Goal: Book appointment/travel/reservation

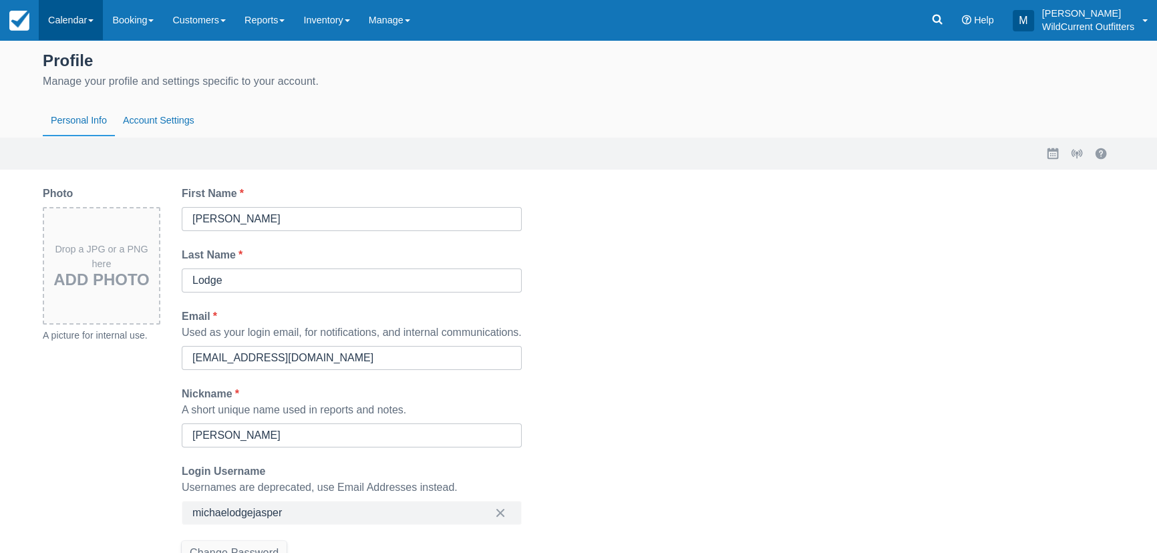
click at [64, 13] on link "Calendar" at bounding box center [71, 20] width 64 height 40
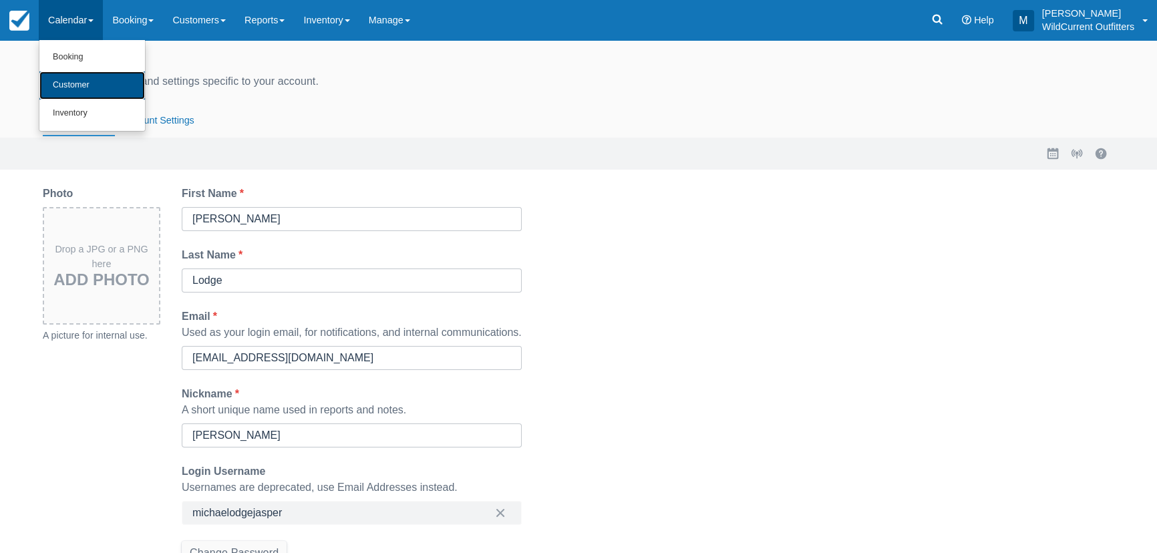
click at [67, 81] on link "Customer" at bounding box center [92, 85] width 106 height 28
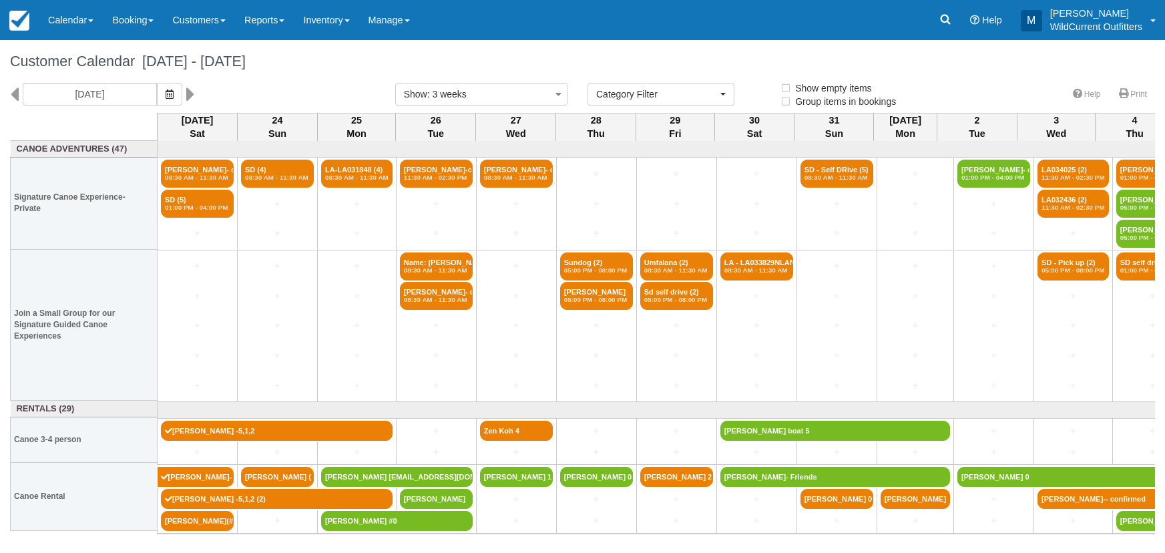
select select
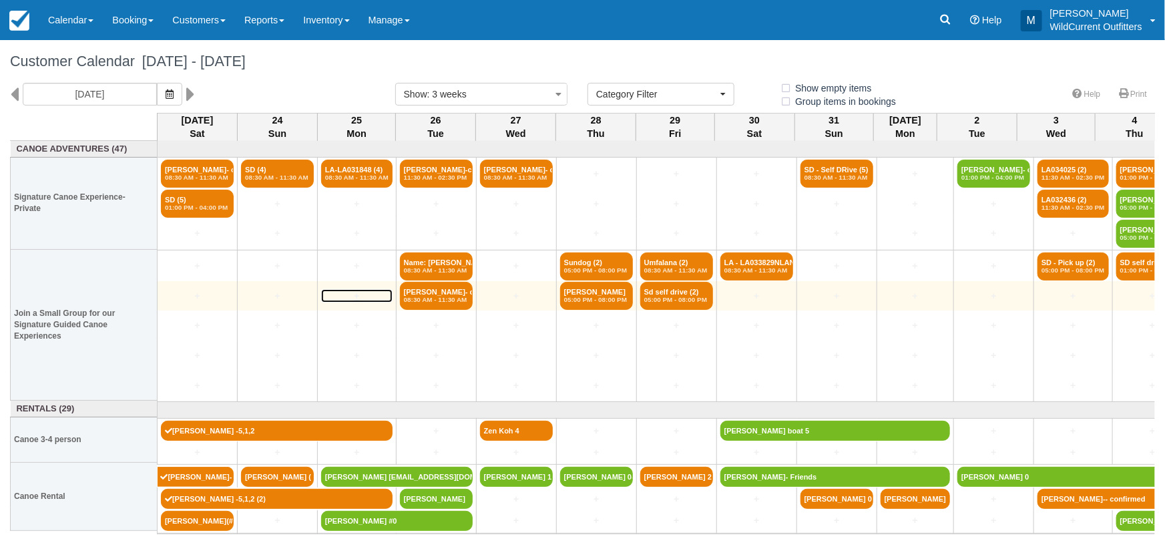
click at [332, 295] on link "+" at bounding box center [356, 296] width 71 height 14
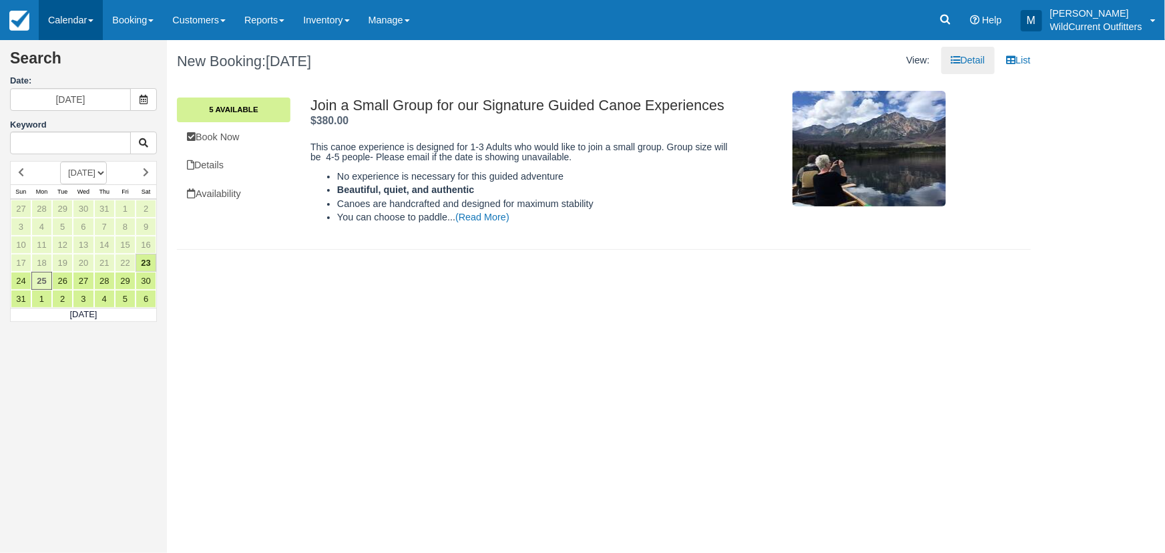
click at [73, 15] on link "Calendar" at bounding box center [71, 20] width 64 height 40
click at [74, 80] on link "Customer" at bounding box center [92, 86] width 106 height 29
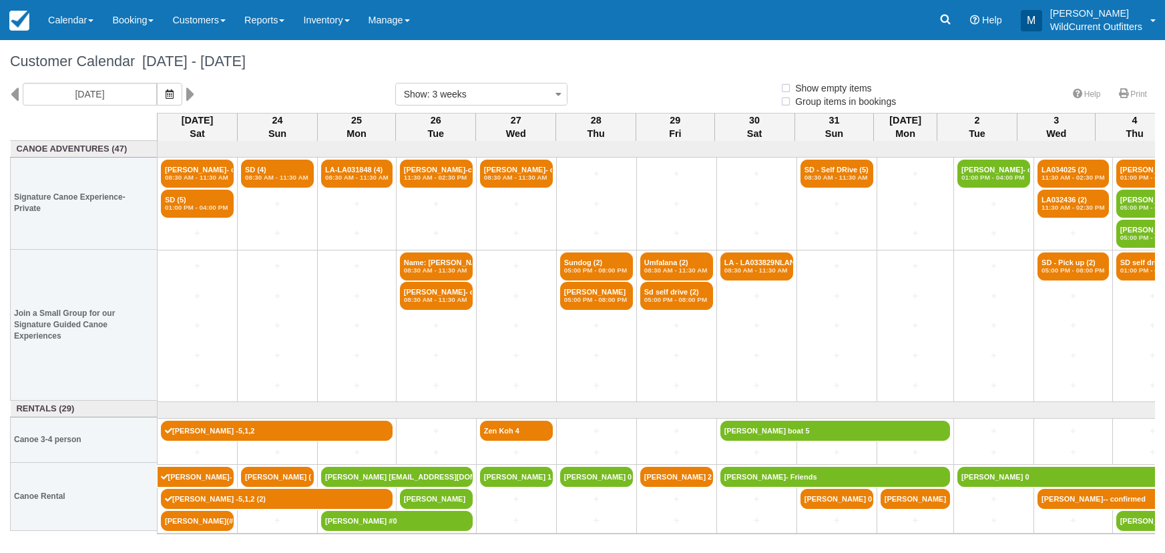
select select
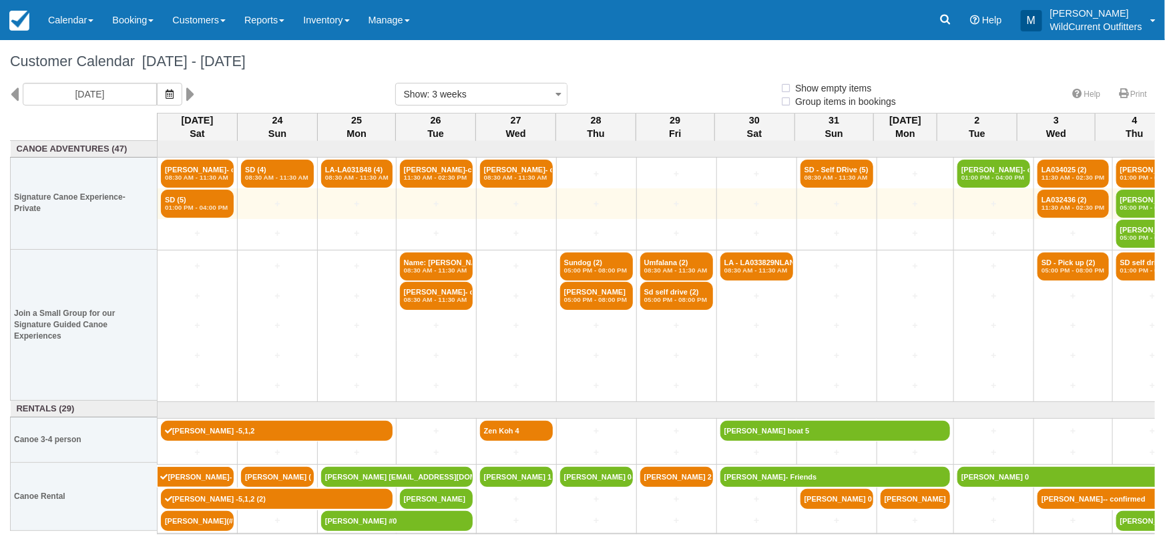
select select
